Goal: Transaction & Acquisition: Download file/media

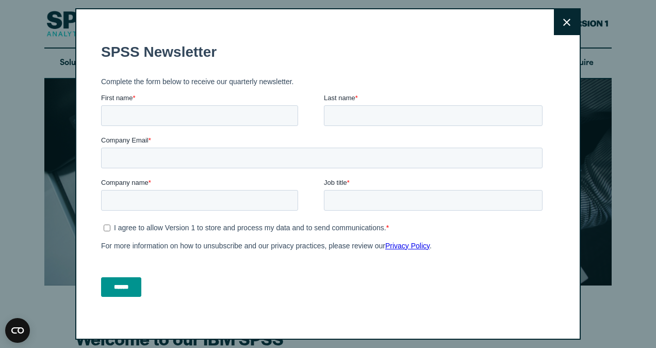
click at [554, 32] on button "Close" at bounding box center [567, 22] width 26 height 26
click at [556, 30] on button "Close" at bounding box center [567, 22] width 26 height 26
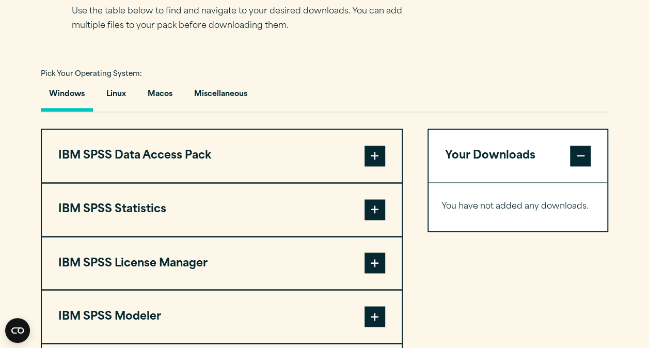
scroll to position [713, 0]
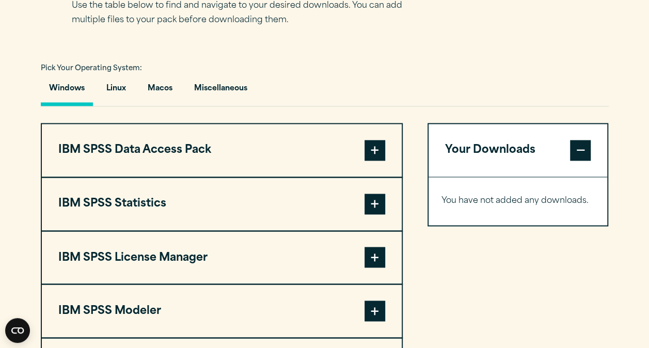
click at [375, 144] on span at bounding box center [374, 150] width 21 height 21
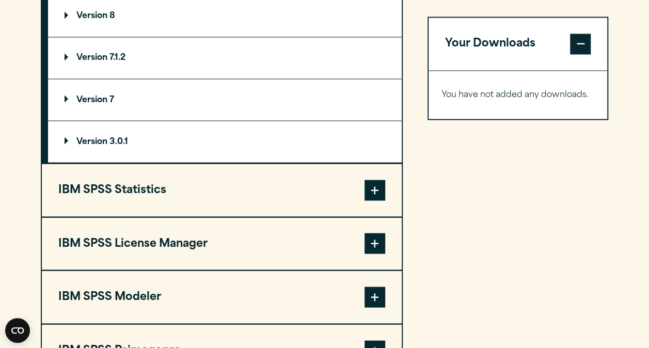
scroll to position [896, 0]
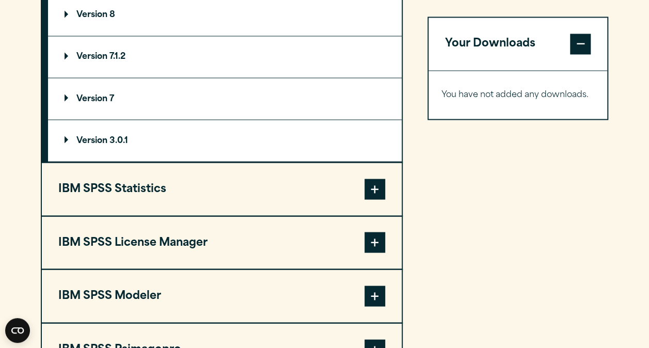
click at [377, 181] on span at bounding box center [374, 189] width 21 height 21
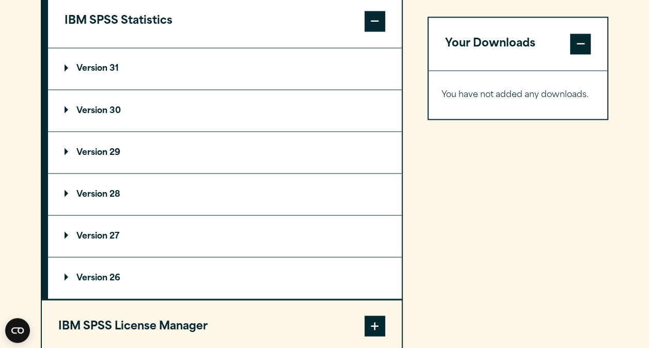
scroll to position [900, 0]
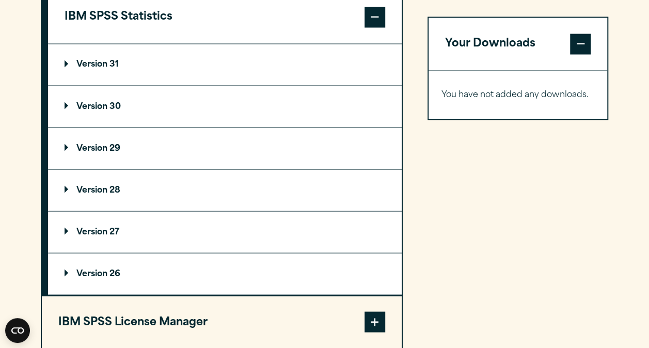
click at [128, 145] on summary "Version 29" at bounding box center [224, 147] width 353 height 41
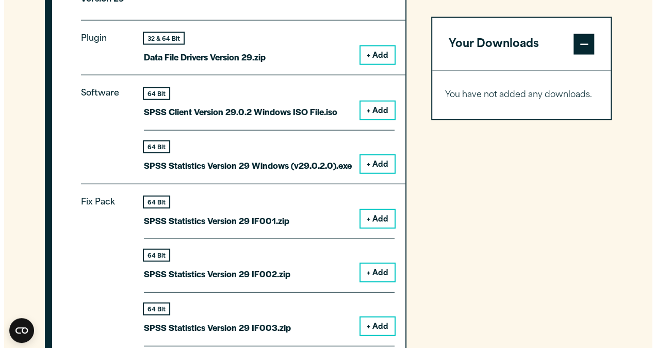
scroll to position [1049, 0]
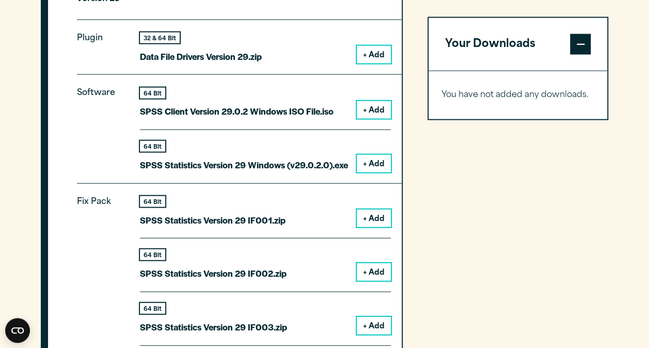
click at [374, 165] on button "+ Add" at bounding box center [374, 164] width 34 height 18
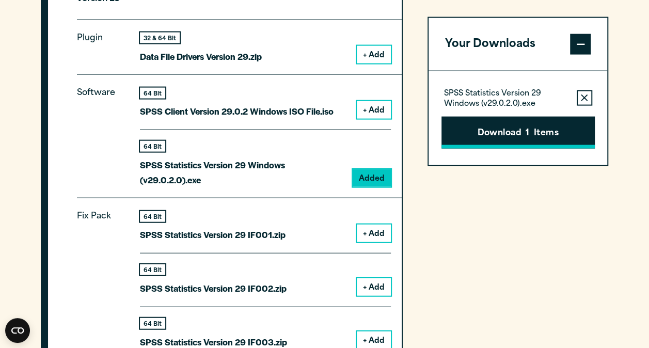
click at [531, 136] on button "Download 1 Items" at bounding box center [517, 132] width 153 height 32
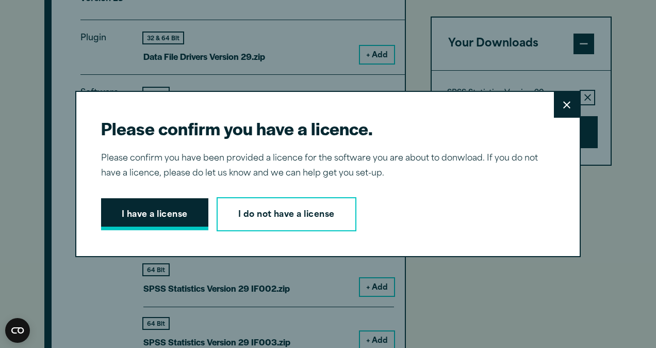
click at [189, 217] on button "I have a license" at bounding box center [154, 214] width 107 height 32
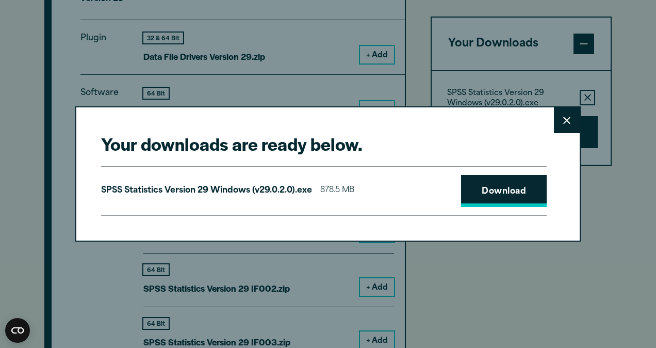
click at [509, 189] on link "Download" at bounding box center [504, 191] width 86 height 32
